Goal: Communication & Community: Answer question/provide support

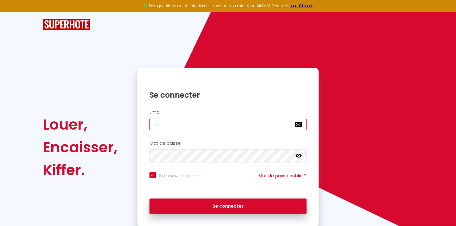
type input "co"
checkbox input "true"
type input "cont"
checkbox input "true"
type input "contact."
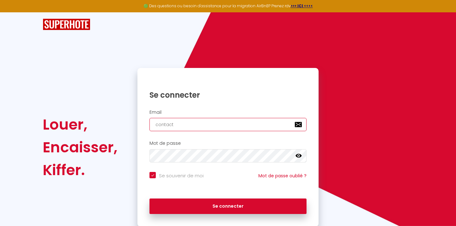
checkbox input "true"
type input "contact.ef"
checkbox input "true"
type input "contact.eff"
checkbox input "true"
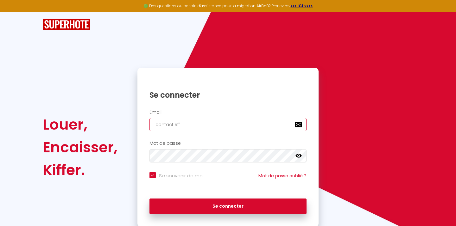
type input "contact.effi"
checkbox input "true"
type input "contact.effic"
checkbox input "true"
type input "contact.effici"
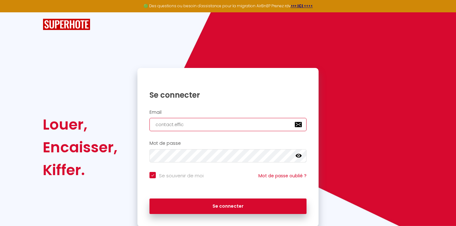
checkbox input "true"
type input "contact.efficio"
checkbox input "true"
type input "contact.efficios"
checkbox input "true"
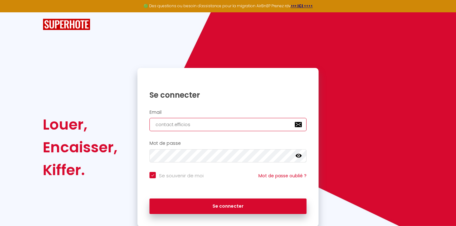
type input "contact.efficios@"
checkbox input "true"
type input "contact.efficios@g"
checkbox input "true"
type input "contact.efficios@gm"
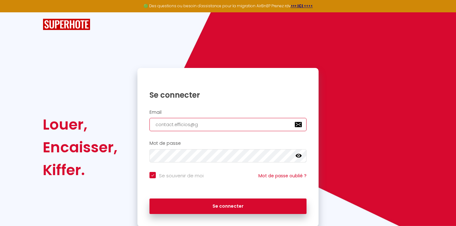
checkbox input "true"
type input "contact.efficios@gma"
checkbox input "true"
type input "contact.efficios@gmai"
checkbox input "true"
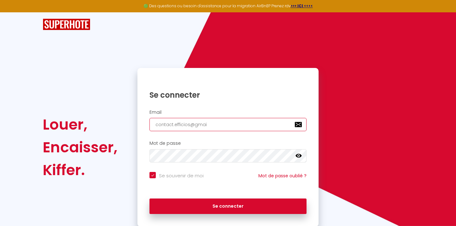
type input "contact.efficios@gmail"
checkbox input "true"
type input "contact.efficios@gmail."
checkbox input "true"
type input "contact.efficios@gmail.c"
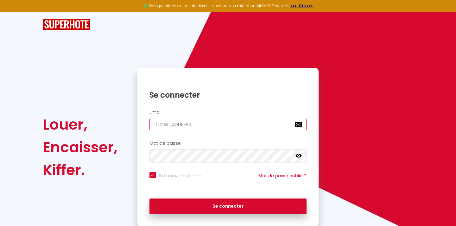
checkbox input "true"
type input "contact.efficios@gmail.co"
checkbox input "true"
type input "[EMAIL_ADDRESS][DOMAIN_NAME]"
checkbox input "true"
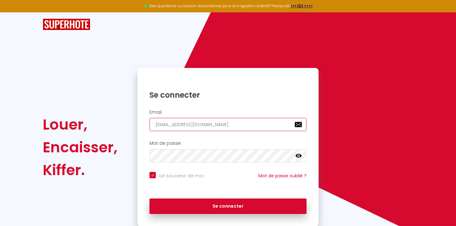
type input "[EMAIL_ADDRESS][DOMAIN_NAME]"
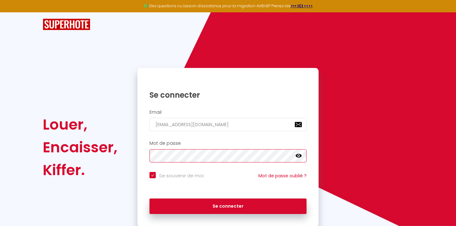
click at [228, 205] on button "Se connecter" at bounding box center [227, 207] width 157 height 16
checkbox input "true"
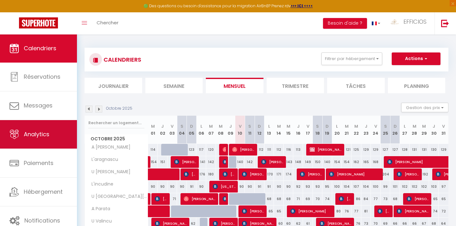
click at [60, 129] on link "Analytics" at bounding box center [38, 134] width 77 height 28
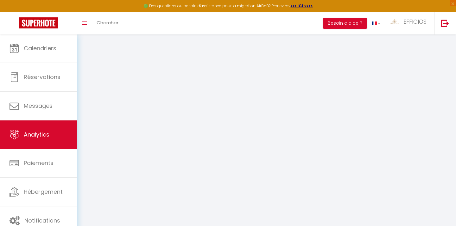
select select "2025"
select select "10"
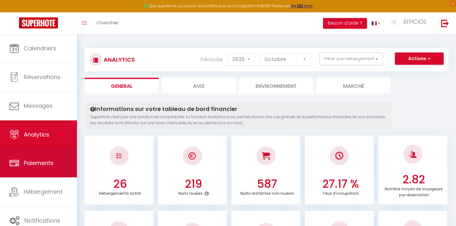
click at [28, 173] on link "Paiements" at bounding box center [38, 163] width 77 height 28
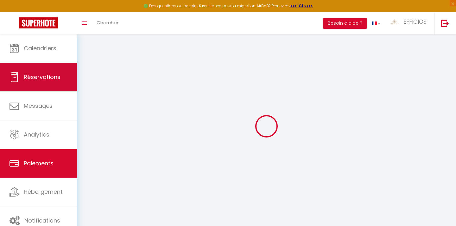
select select "2"
select select "0"
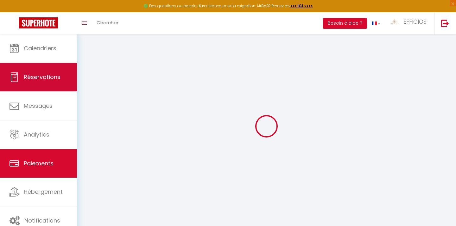
select select "0"
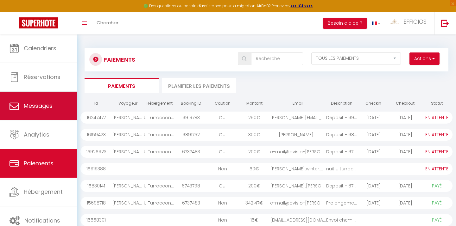
click at [48, 98] on link "Messages" at bounding box center [38, 106] width 77 height 28
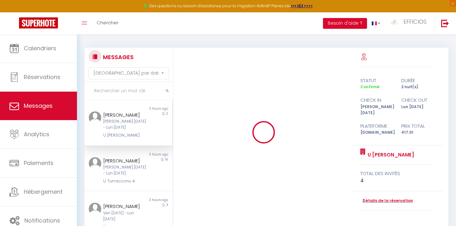
scroll to position [1542, 0]
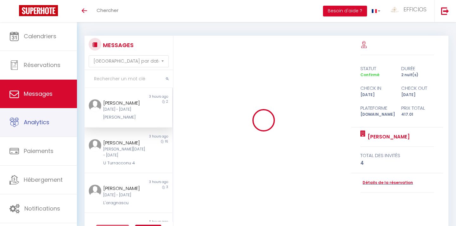
select select "message"
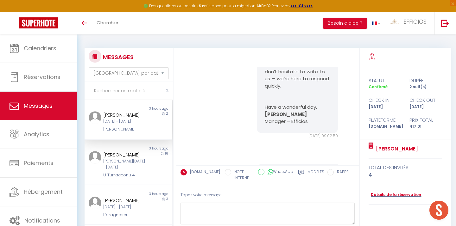
scroll to position [876, 0]
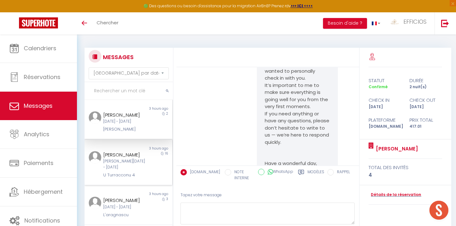
click at [119, 159] on div "[PERSON_NAME]" at bounding box center [124, 155] width 43 height 8
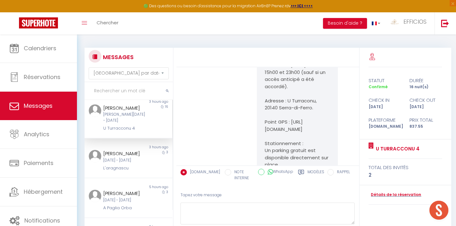
scroll to position [58, 0]
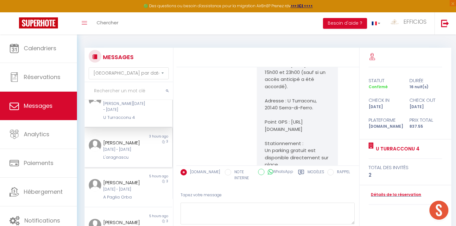
click at [142, 153] on div "[DATE] - [DATE]" at bounding box center [124, 150] width 43 height 6
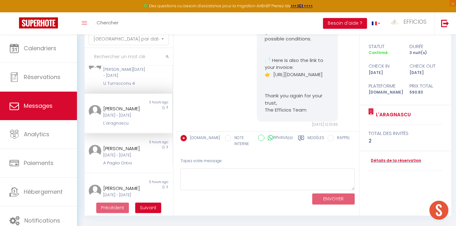
scroll to position [34, 0]
click at [125, 153] on div "[PERSON_NAME]" at bounding box center [124, 149] width 43 height 8
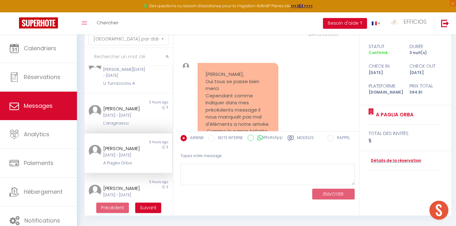
scroll to position [1804, 0]
click at [247, 167] on textarea at bounding box center [267, 175] width 174 height 22
type textarea "N"
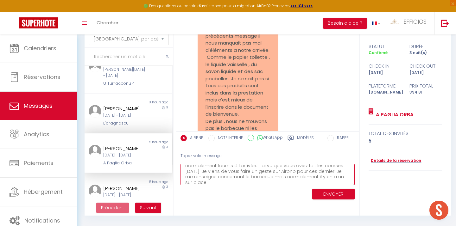
scroll to position [14, 0]
type textarea "Bonjour Emma, je m'excuse pour les consommables qui sont normalement fournis à …"
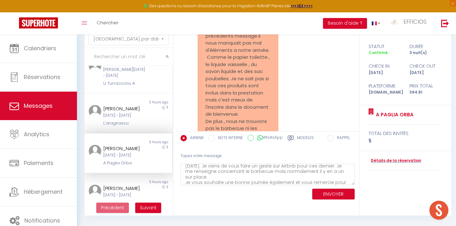
click at [330, 196] on button "ENVOYER" at bounding box center [333, 194] width 42 height 11
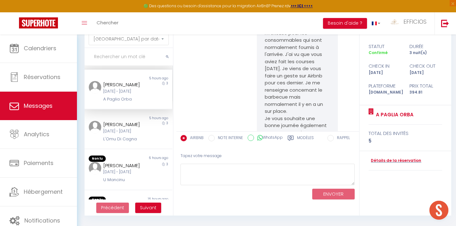
scroll to position [145, 0]
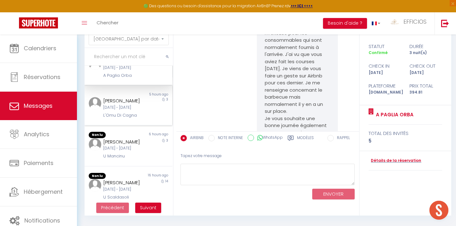
click at [137, 105] on div "[PERSON_NAME]" at bounding box center [124, 101] width 43 height 8
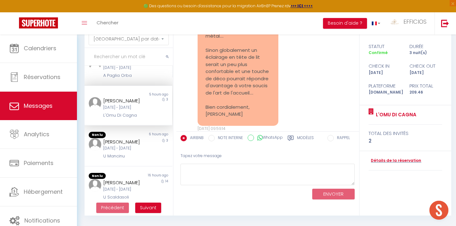
scroll to position [1467, 0]
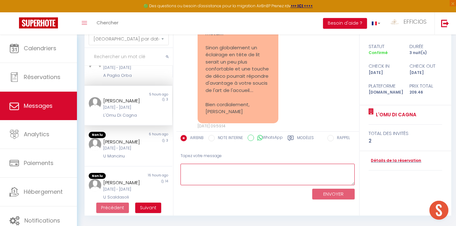
click at [219, 169] on textarea at bounding box center [267, 175] width 174 height 22
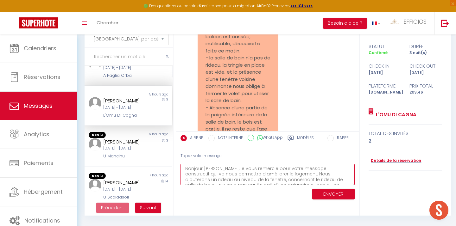
scroll to position [0, 0]
drag, startPoint x: 222, startPoint y: 182, endPoint x: 183, endPoint y: 170, distance: 40.5
click at [183, 170] on textarea "Bonjour Serge, je vous remercie pour votre message constructif qui va nous perm…" at bounding box center [267, 175] width 174 height 22
paste textarea "Cher Serge, Je vous remercie pour votre message constructif qui nous permettra …"
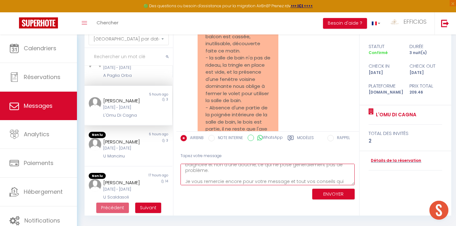
scroll to position [35, 0]
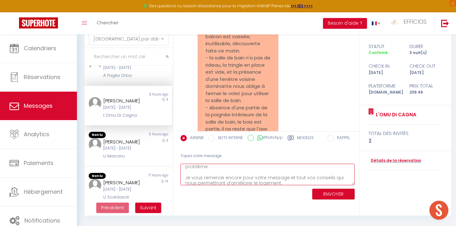
type textarea "[PERSON_NAME], Je vous remercie pour votre message constructif qui nous permett…"
click at [340, 194] on button "ENVOYER" at bounding box center [333, 194] width 42 height 11
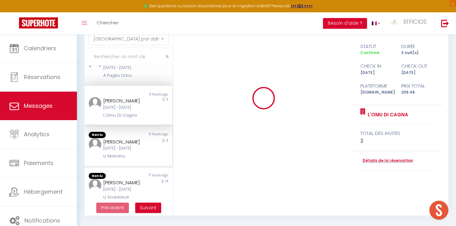
click at [127, 152] on div "[DATE] - [DATE]" at bounding box center [124, 149] width 43 height 6
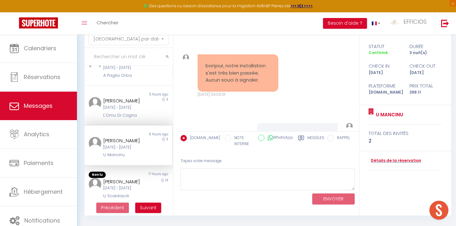
scroll to position [1095, 0]
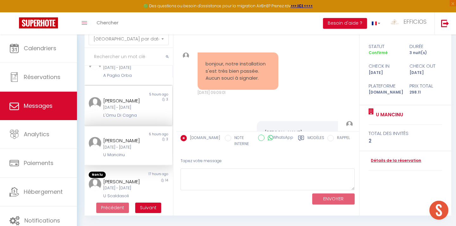
click at [150, 119] on div "Serge Vincent Jeu 09 Oct - Dim 12 Oct L'Omu Di Cagna 3" at bounding box center [129, 108] width 88 height 22
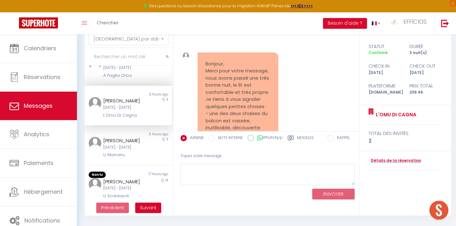
scroll to position [1278, 0]
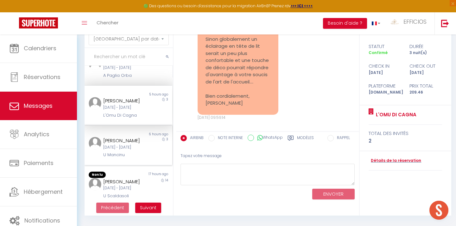
click at [134, 158] on div "U Mancinu" at bounding box center [124, 155] width 43 height 6
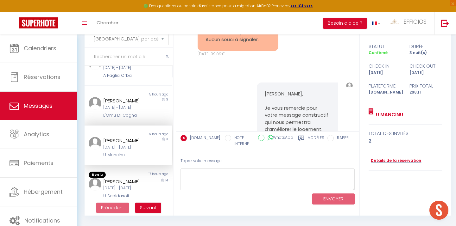
scroll to position [1133, 0]
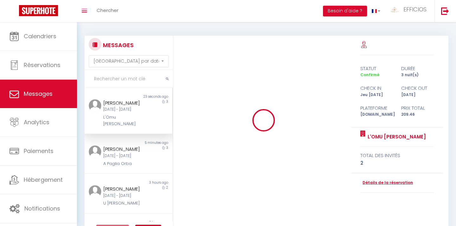
select select "message"
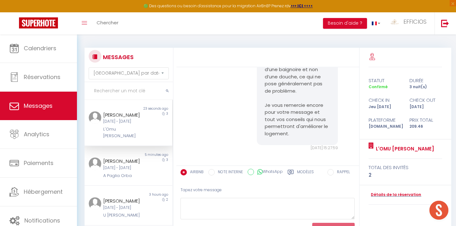
click at [139, 133] on div "L'Omu [PERSON_NAME]" at bounding box center [124, 132] width 43 height 13
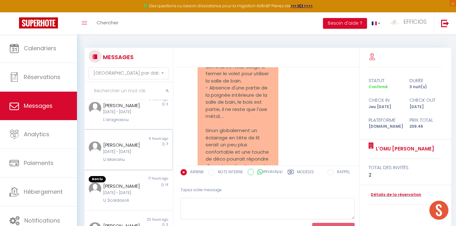
scroll to position [183, 0]
click at [145, 161] on div "[PERSON_NAME] Jeu [DATE] - Dim [DATE] U [GEOGRAPHIC_DATA]" at bounding box center [124, 151] width 51 height 22
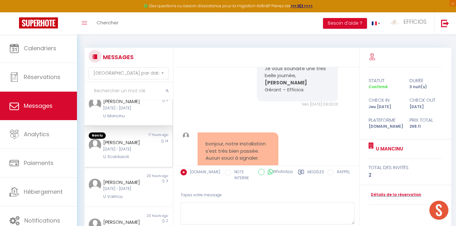
scroll to position [235, 0]
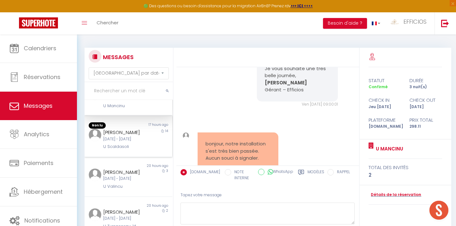
click at [124, 136] on div "[PERSON_NAME]" at bounding box center [124, 133] width 43 height 8
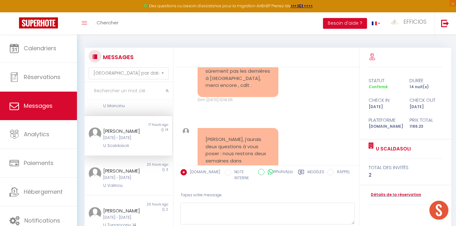
scroll to position [1415, 0]
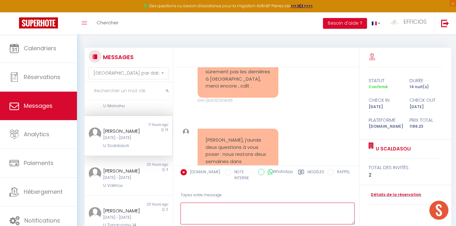
click at [216, 208] on textarea at bounding box center [267, 214] width 174 height 22
type textarea "B"
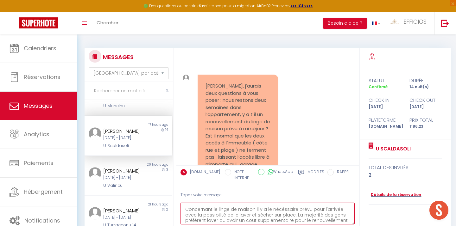
scroll to position [0, 0]
drag, startPoint x: 267, startPoint y: 220, endPoint x: 225, endPoint y: 183, distance: 56.1
click at [225, 183] on div "[DOMAIN_NAME] NOTE INTERNE WhatsApp Modèles 10 « ‹ » › [DATE] [PHONE_NUMBER] Su…" at bounding box center [267, 204] width 183 height 76
paste textarea "[PERSON_NAME] [PERSON_NAME], Concernant [PERSON_NAME] de maison, le nécessaire …"
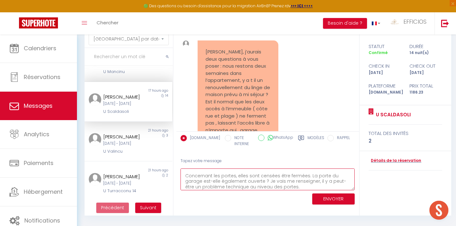
scroll to position [34, 0]
type textarea "[PERSON_NAME], Concernant le linge de maison, le nécessaire est prévu pour l’ar…"
click at [338, 200] on button "ENVOYER" at bounding box center [333, 199] width 42 height 11
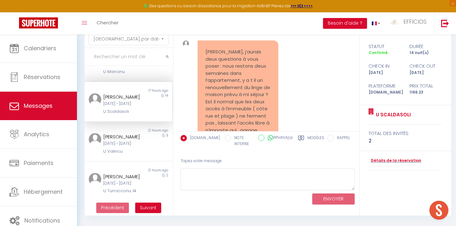
scroll to position [1731, 0]
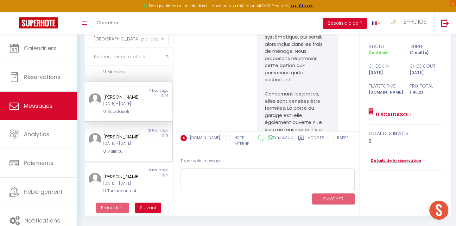
click at [122, 133] on div "Non lu" at bounding box center [107, 130] width 44 height 5
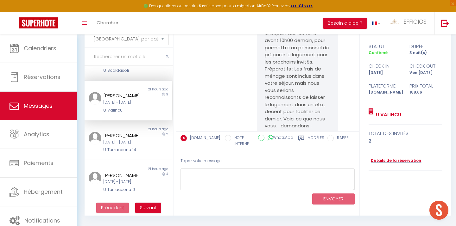
scroll to position [303, 0]
click at [120, 140] on div "[PERSON_NAME]" at bounding box center [124, 136] width 43 height 8
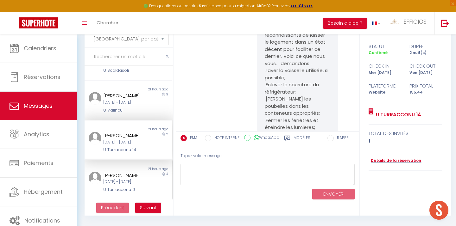
scroll to position [322, 0]
click at [126, 172] on div "[PERSON_NAME]" at bounding box center [124, 176] width 43 height 8
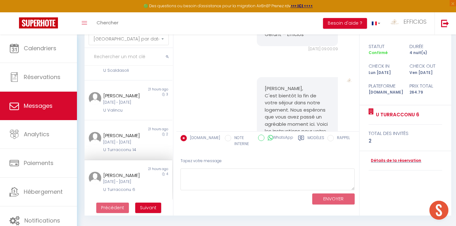
scroll to position [1004, 0]
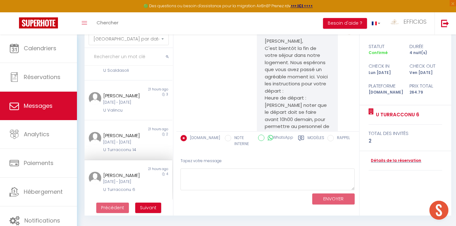
click at [147, 207] on span "Suivant" at bounding box center [148, 208] width 16 height 6
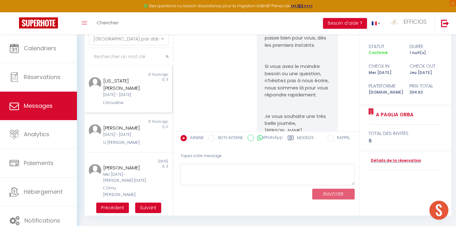
scroll to position [0, 0]
click at [138, 92] on div "[DATE] - [DATE]" at bounding box center [124, 95] width 43 height 6
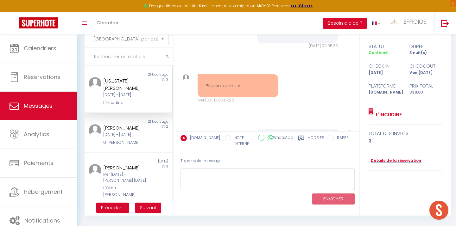
scroll to position [2085, 0]
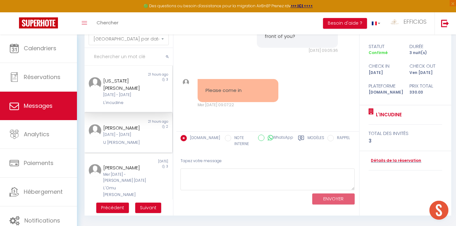
click at [113, 138] on div "[DATE] - [DATE]" at bounding box center [124, 135] width 43 height 6
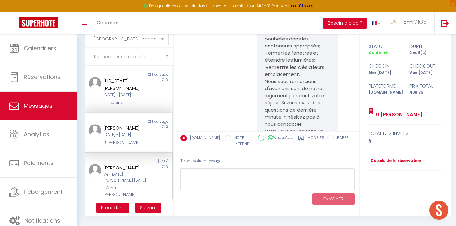
click at [126, 169] on div "[PERSON_NAME]" at bounding box center [124, 168] width 43 height 8
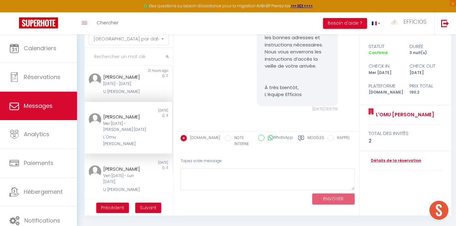
scroll to position [54, 0]
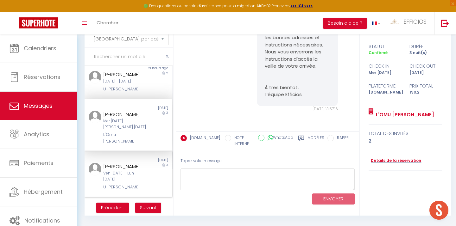
click at [123, 172] on div "[PERSON_NAME] [DATE] - [DATE] [PERSON_NAME]" at bounding box center [124, 177] width 51 height 28
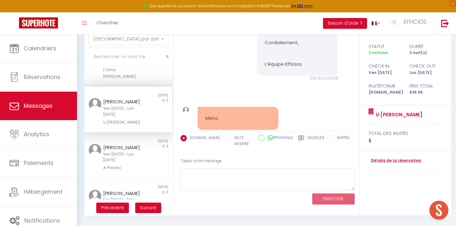
scroll to position [137, 0]
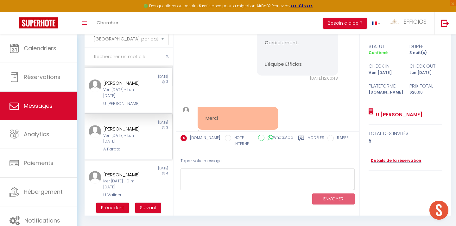
click at [133, 125] on div "[PERSON_NAME]" at bounding box center [124, 129] width 43 height 8
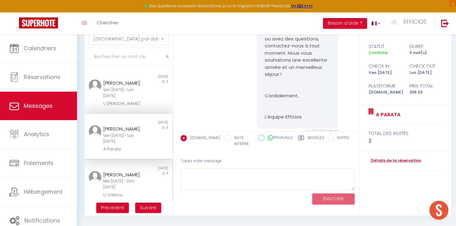
scroll to position [34, 0]
click at [143, 171] on div "[PERSON_NAME]" at bounding box center [124, 175] width 43 height 8
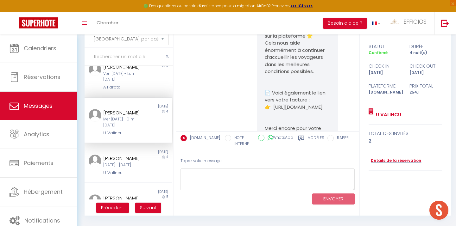
scroll to position [211, 0]
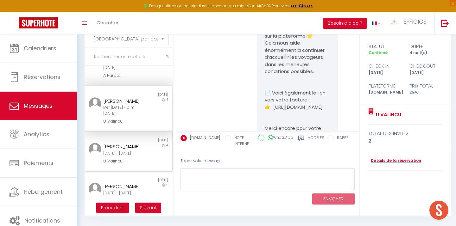
click at [131, 144] on div "[PERSON_NAME]" at bounding box center [124, 147] width 43 height 8
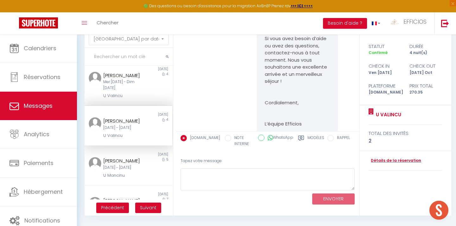
scroll to position [281, 0]
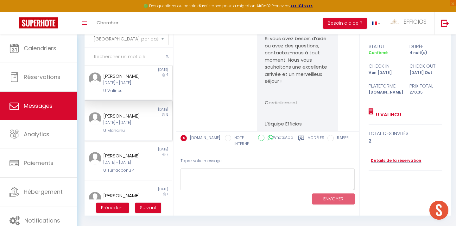
click at [140, 126] on div "[DATE] - [DATE]" at bounding box center [124, 123] width 43 height 6
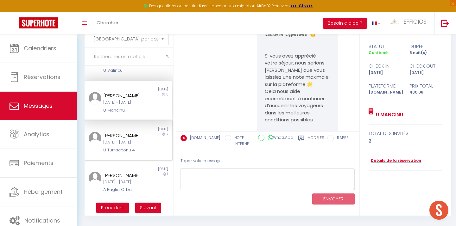
scroll to position [325, 0]
click at [137, 140] on div "[DATE] - [DATE]" at bounding box center [124, 143] width 43 height 6
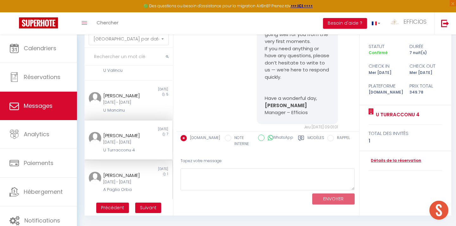
click at [138, 180] on div "[DATE] - [DATE]" at bounding box center [124, 183] width 43 height 6
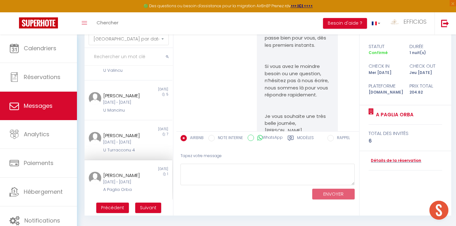
click at [143, 208] on span "Suivant" at bounding box center [148, 208] width 16 height 6
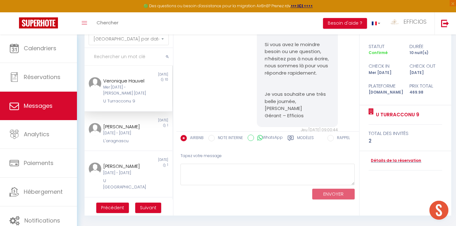
click at [135, 81] on div "Veronique Hauvel" at bounding box center [124, 81] width 43 height 8
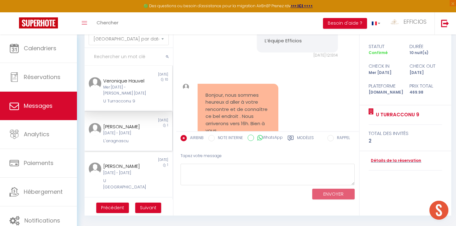
click at [121, 136] on div "[DATE] - [DATE]" at bounding box center [124, 133] width 43 height 6
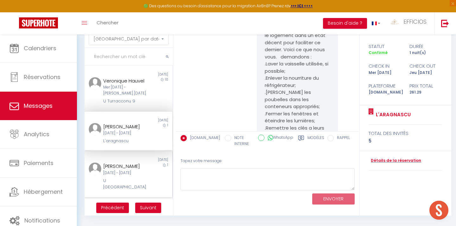
click at [131, 163] on div "[DATE]" at bounding box center [150, 160] width 44 height 5
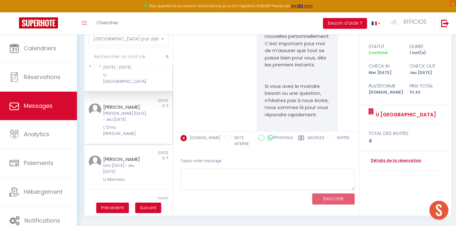
click at [137, 123] on div "[PERSON_NAME] [DATE] - Jeu [DATE]" at bounding box center [124, 117] width 43 height 12
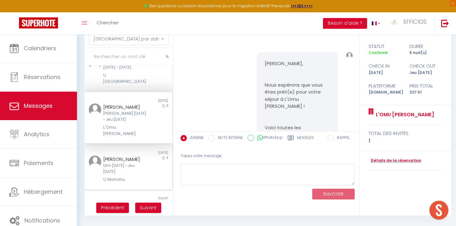
click at [151, 165] on div "4" at bounding box center [161, 170] width 22 height 28
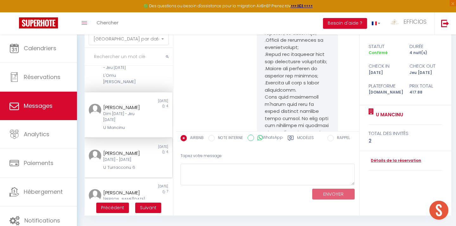
click at [119, 152] on div "[PERSON_NAME]" at bounding box center [124, 154] width 43 height 8
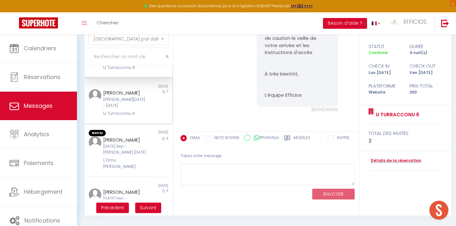
click at [133, 106] on div "[PERSON_NAME][DATE] - [DATE]" at bounding box center [124, 103] width 43 height 12
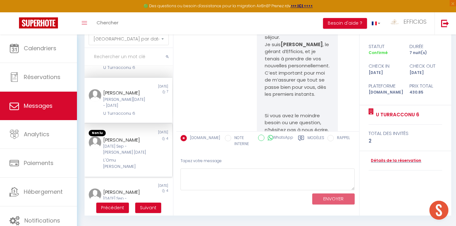
click at [127, 137] on div "[PERSON_NAME]" at bounding box center [124, 140] width 43 height 8
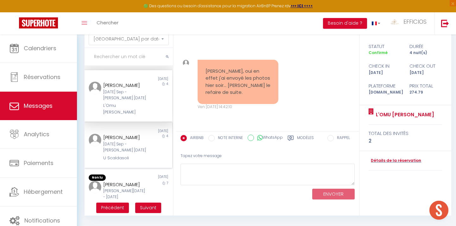
click at [128, 129] on div "[DATE]" at bounding box center [150, 131] width 44 height 5
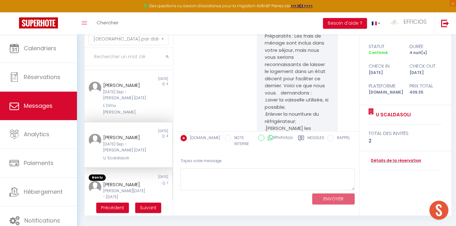
click at [130, 188] on div "[PERSON_NAME][DATE] - [DATE]" at bounding box center [124, 194] width 43 height 12
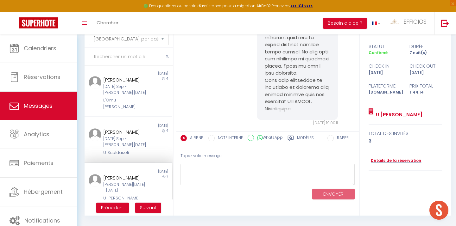
click at [150, 209] on span "Suivant" at bounding box center [148, 208] width 16 height 6
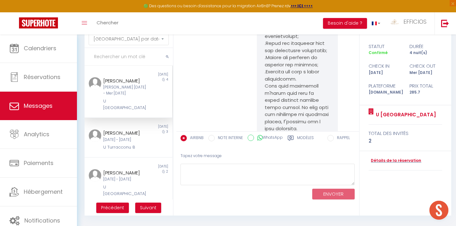
click at [137, 94] on div "[PERSON_NAME] [DATE] - Mer [DATE]" at bounding box center [124, 91] width 43 height 12
click at [148, 138] on div "[PERSON_NAME] [DATE] - [DATE] U [GEOGRAPHIC_DATA] 8" at bounding box center [124, 140] width 51 height 22
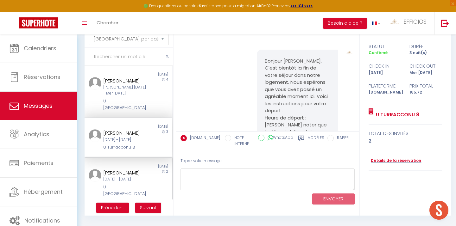
click at [116, 177] on div "[DATE] - [DATE]" at bounding box center [124, 180] width 43 height 6
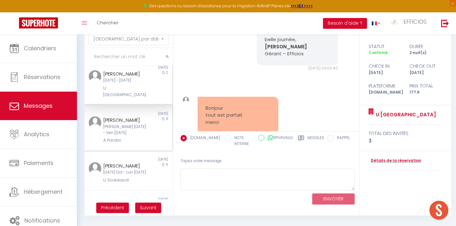
scroll to position [113, 0]
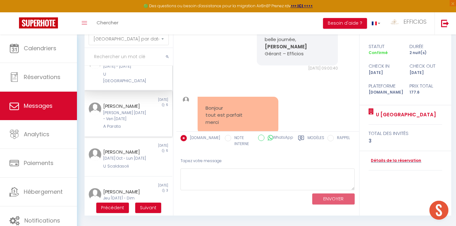
click at [138, 110] on div "[PERSON_NAME] [DATE] - Ven [DATE]" at bounding box center [124, 116] width 43 height 12
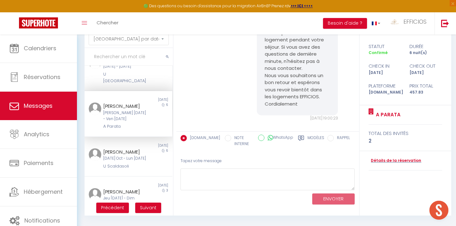
scroll to position [1613, 0]
click at [115, 159] on div "[DATE] Oct - Lun [DATE]" at bounding box center [124, 159] width 43 height 6
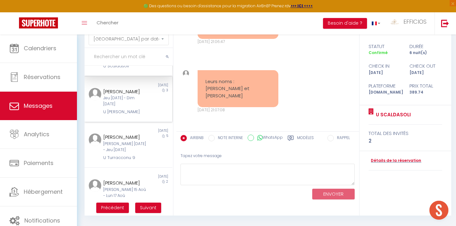
click at [133, 105] on div "Jeu [DATE] - Dim [DATE]" at bounding box center [124, 101] width 43 height 12
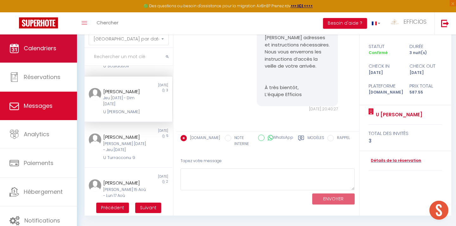
click at [34, 47] on span "Calendriers" at bounding box center [40, 48] width 33 height 8
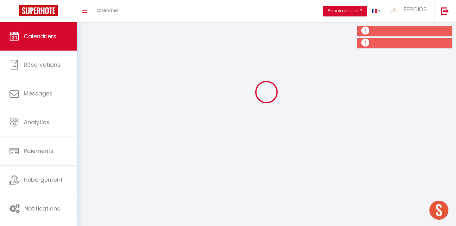
click at [39, 50] on link "Calendriers" at bounding box center [38, 36] width 77 height 28
